Goal: Task Accomplishment & Management: Complete application form

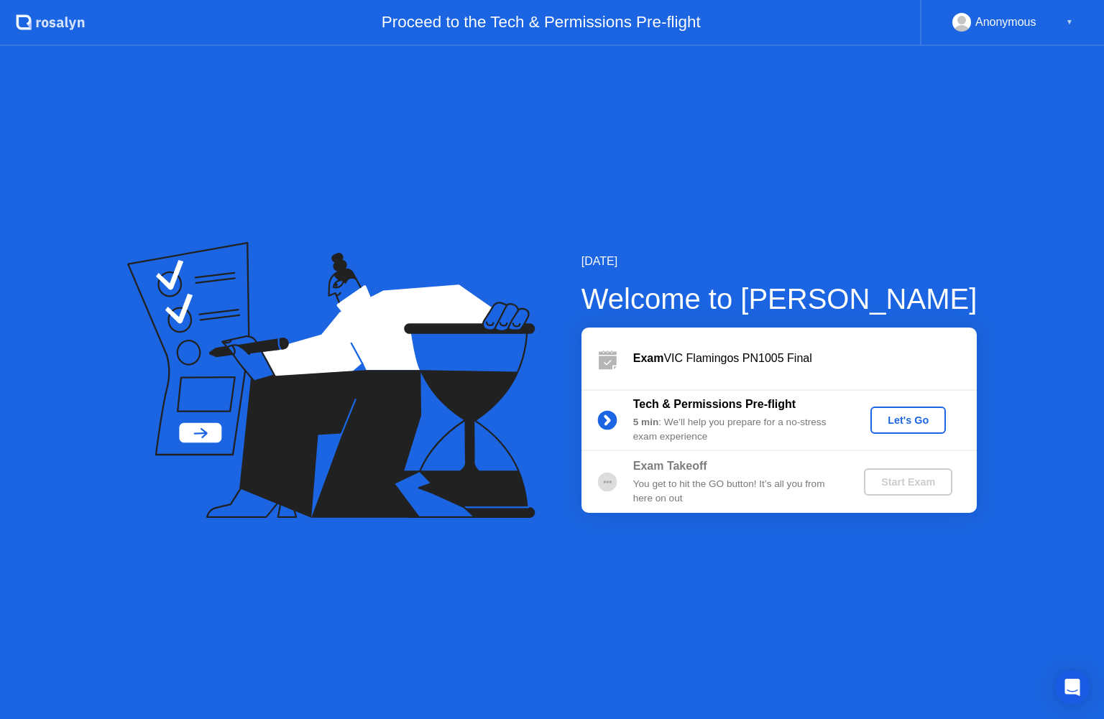
click at [917, 424] on div "Let's Go" at bounding box center [908, 420] width 64 height 11
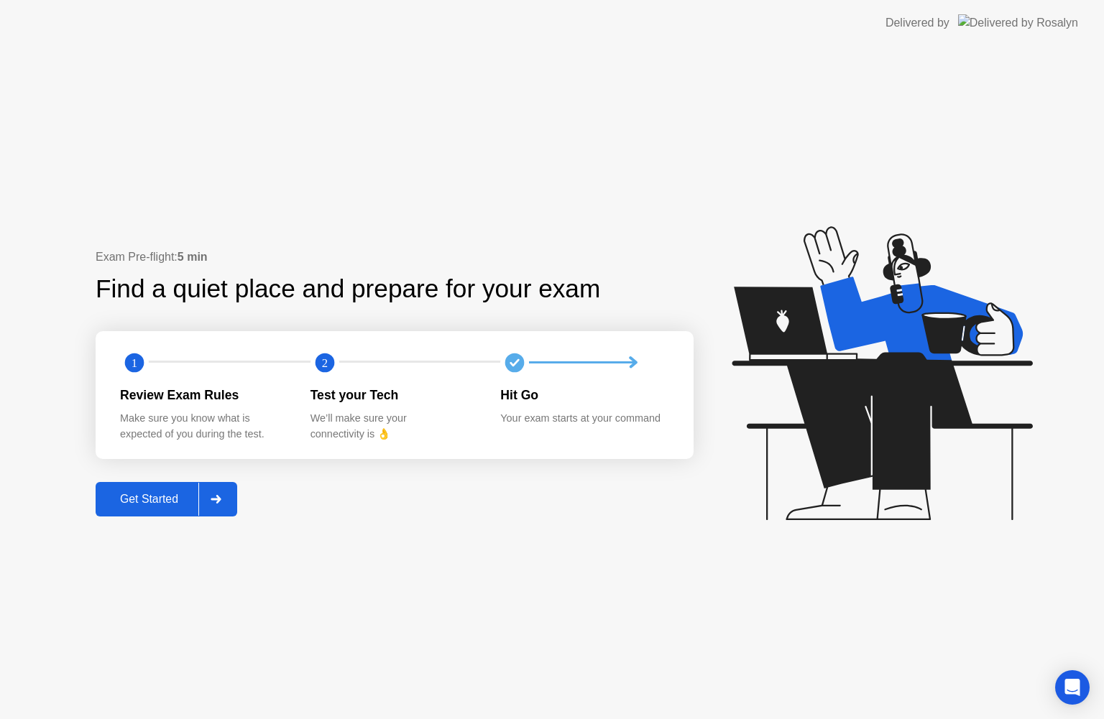
click at [211, 492] on div at bounding box center [215, 499] width 34 height 33
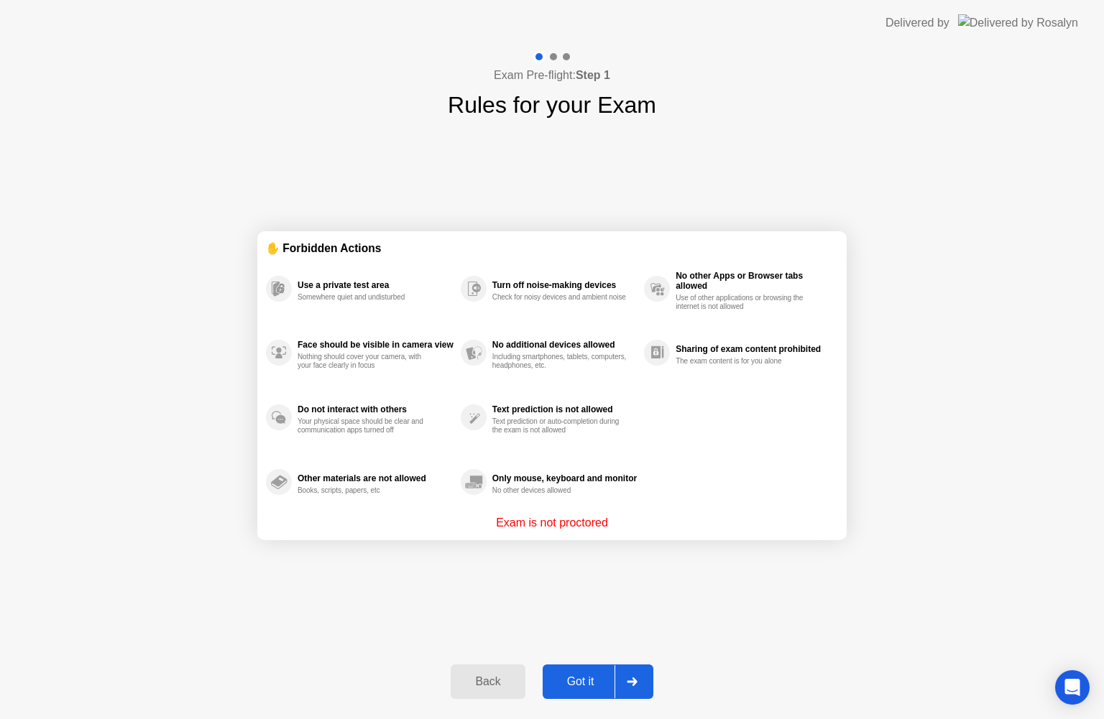
click at [639, 680] on div at bounding box center [631, 681] width 34 height 33
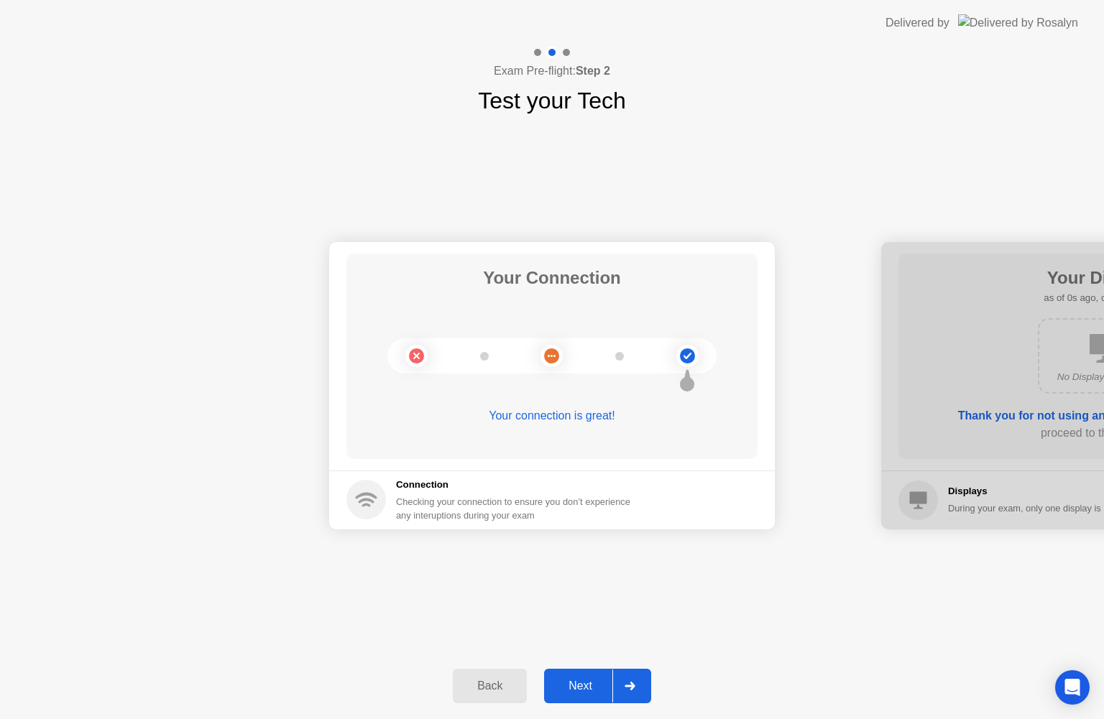
click at [632, 683] on icon at bounding box center [629, 686] width 10 height 9
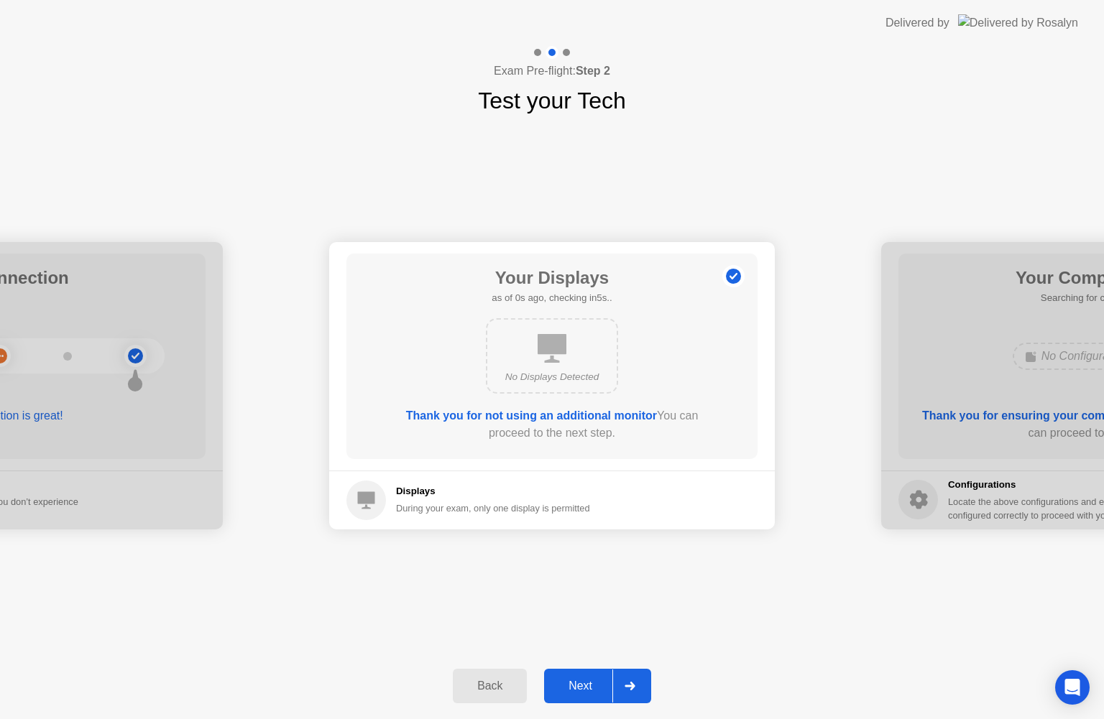
click at [632, 683] on icon at bounding box center [629, 686] width 10 height 9
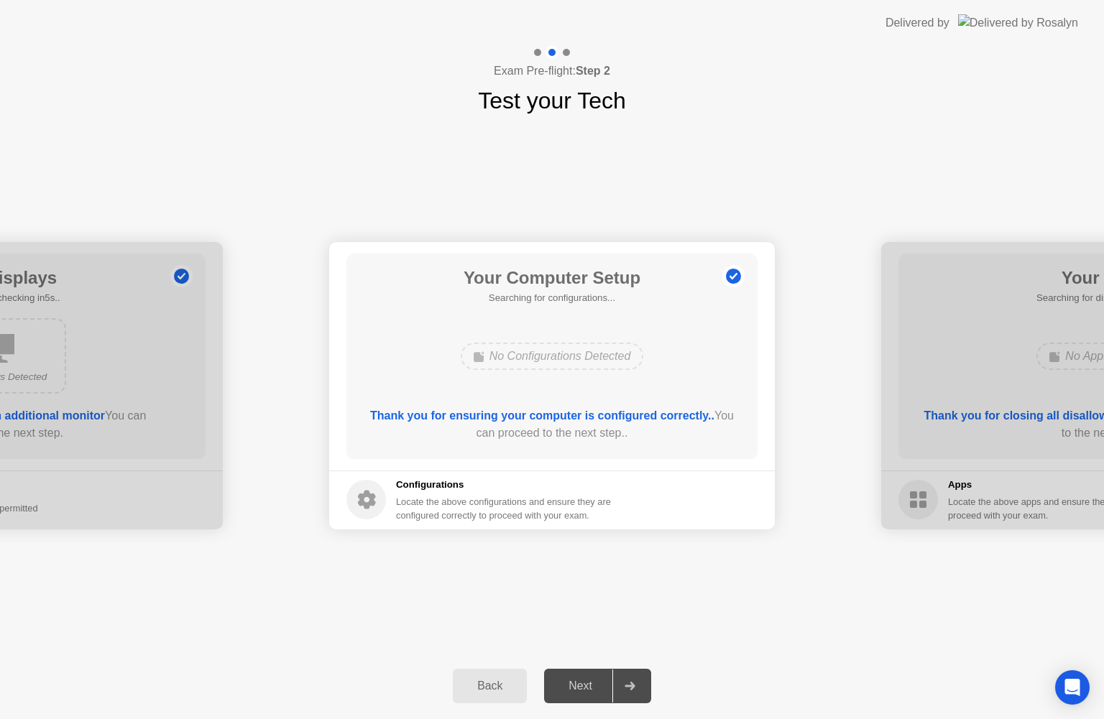
click at [632, 683] on icon at bounding box center [629, 686] width 10 height 9
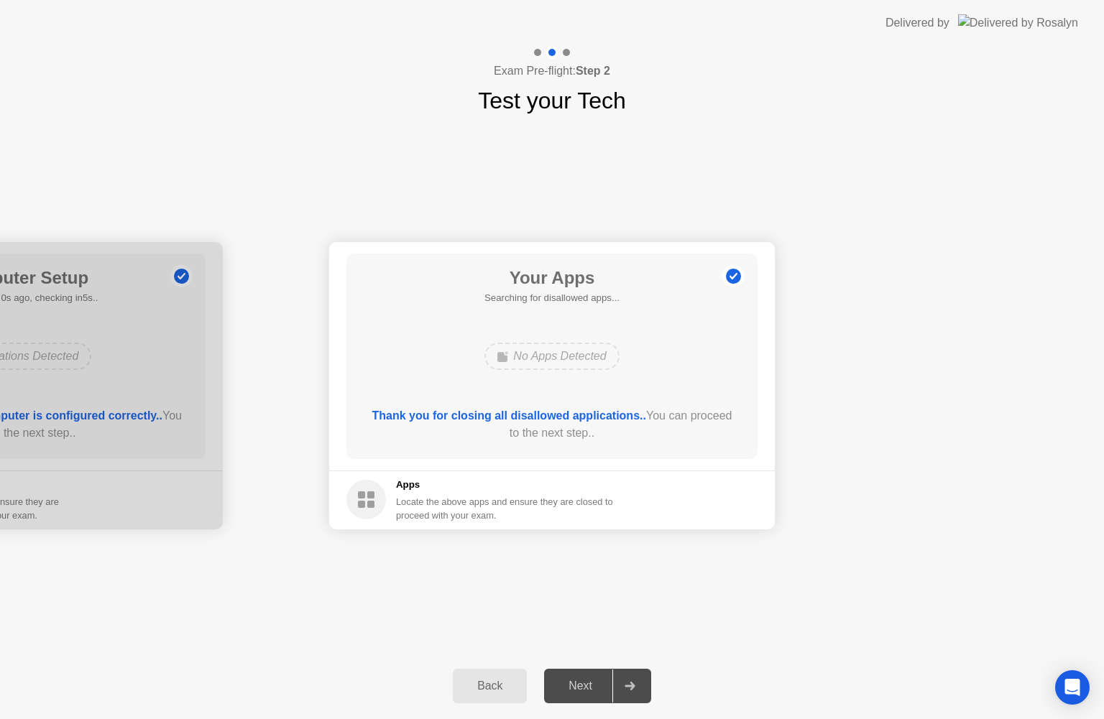
click at [632, 684] on icon at bounding box center [629, 686] width 10 height 9
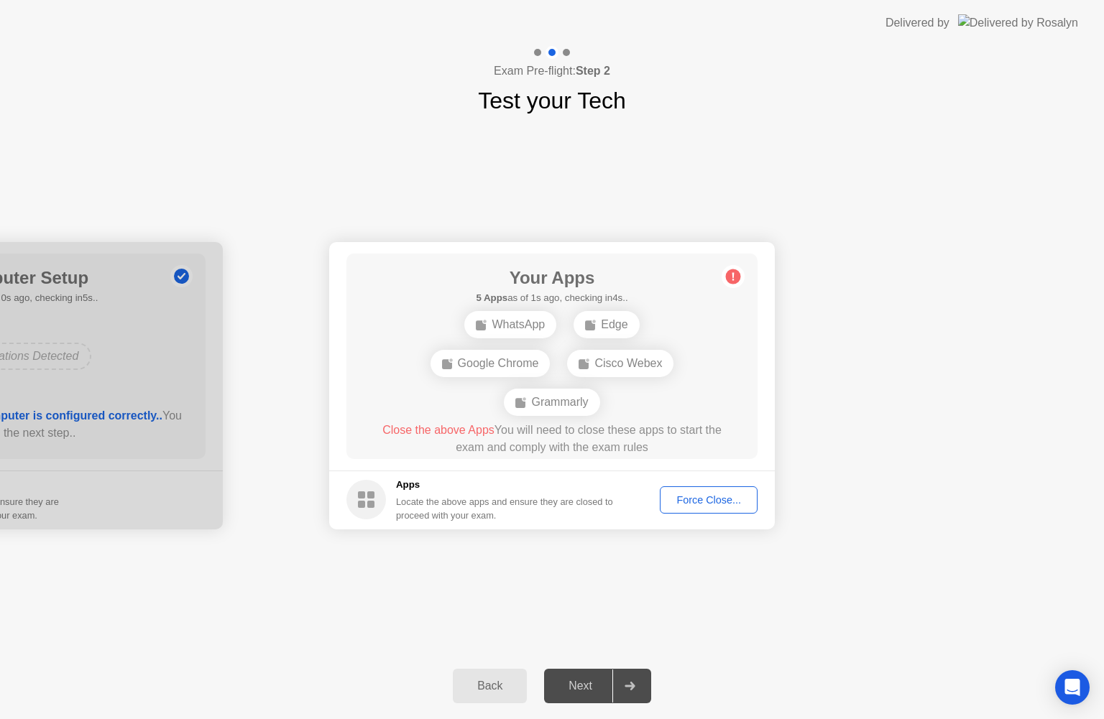
click at [748, 505] on div "Force Close..." at bounding box center [709, 499] width 88 height 11
click at [686, 503] on div "Force Close..." at bounding box center [709, 499] width 88 height 11
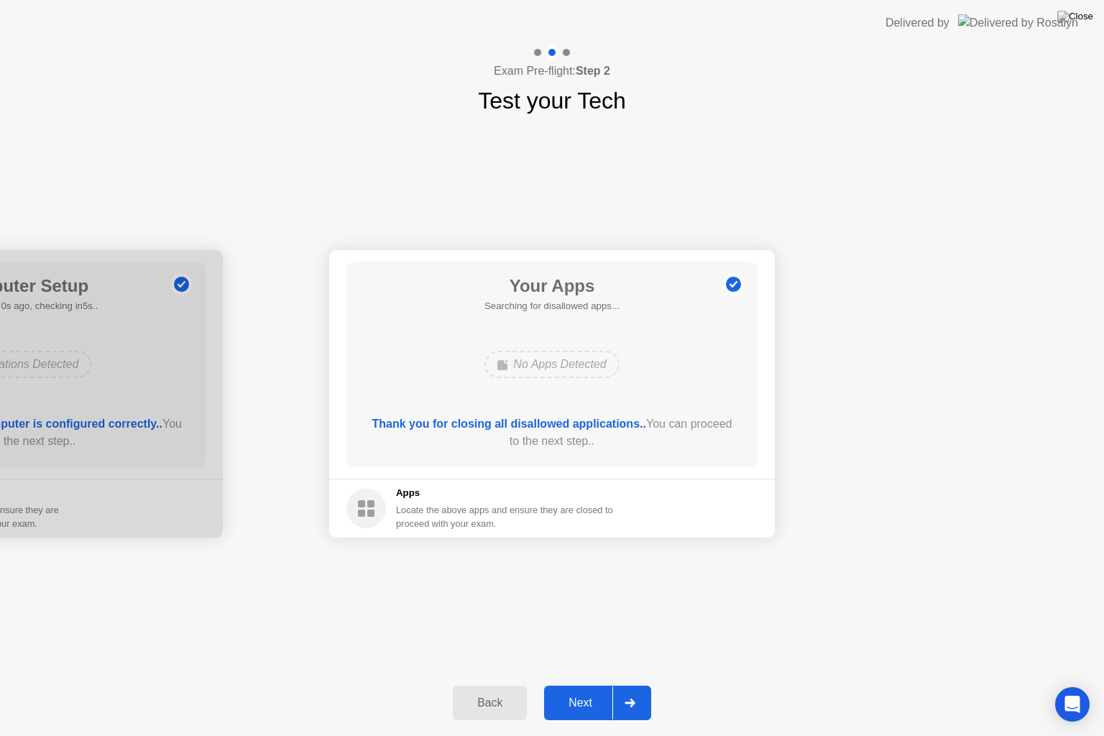
click at [632, 693] on div at bounding box center [629, 702] width 34 height 33
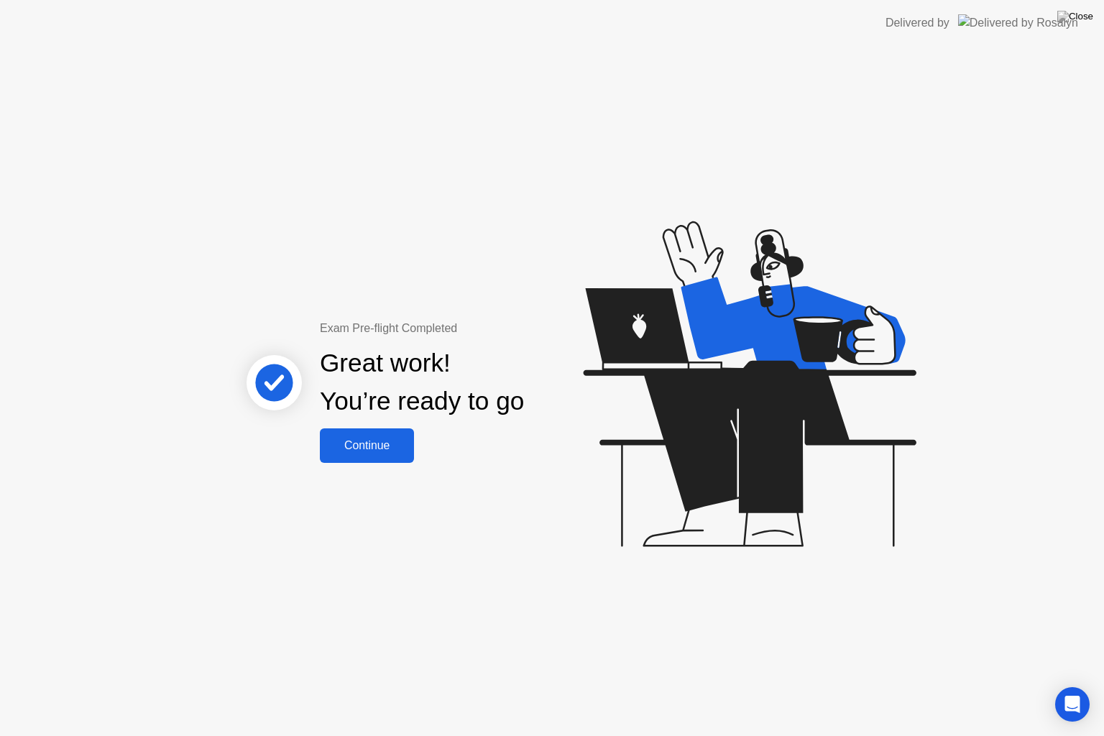
click at [389, 449] on div "Continue" at bounding box center [367, 445] width 86 height 13
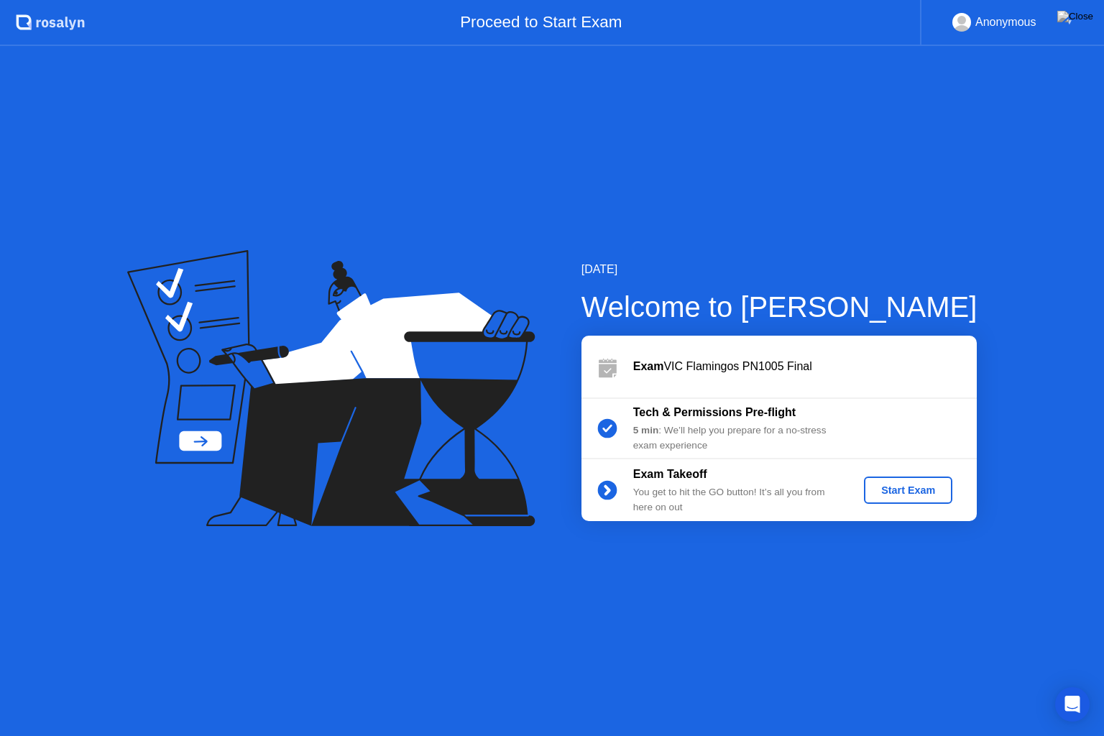
click at [896, 491] on div "Start Exam" at bounding box center [907, 489] width 77 height 11
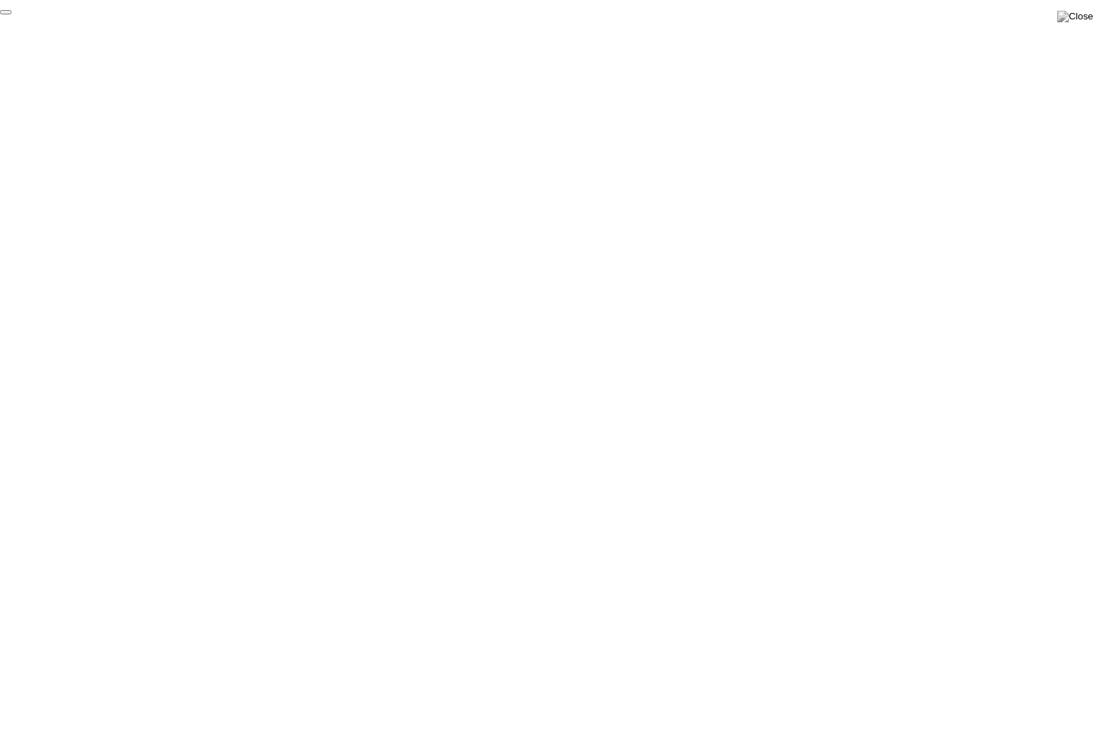
click div "End Proctoring Session"
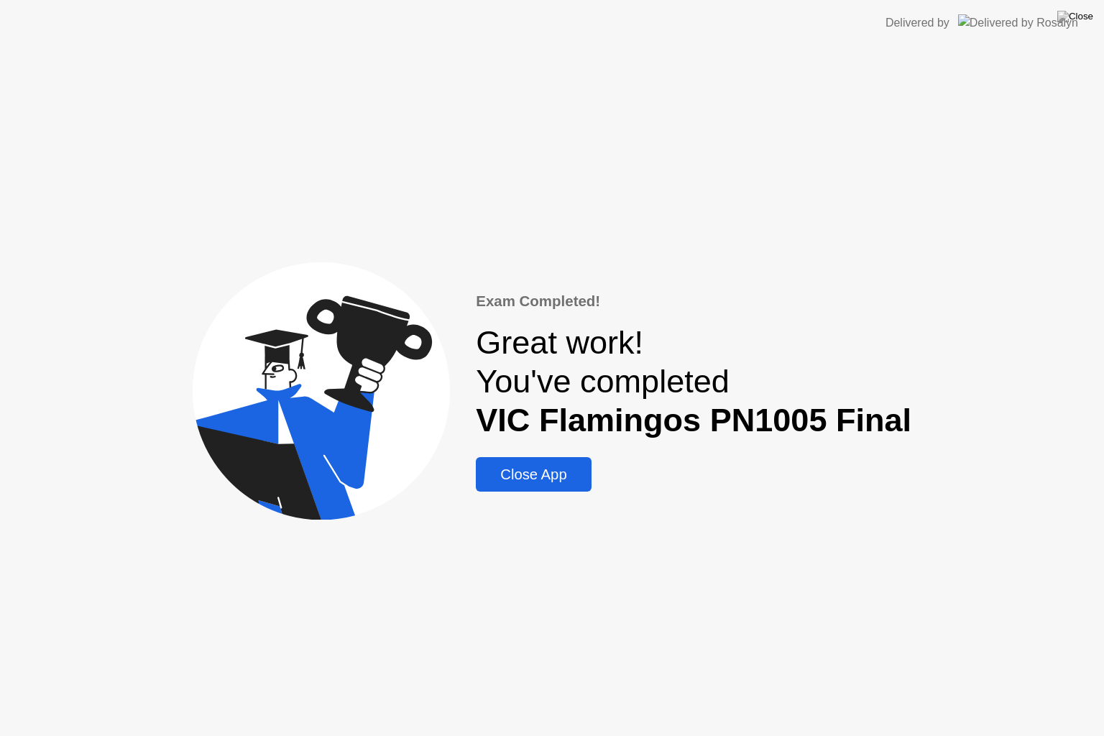
click at [521, 466] on div "Close App" at bounding box center [533, 474] width 106 height 17
